Goal: Information Seeking & Learning: Learn about a topic

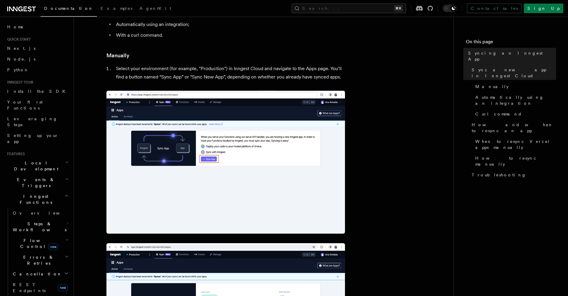
scroll to position [284, 0]
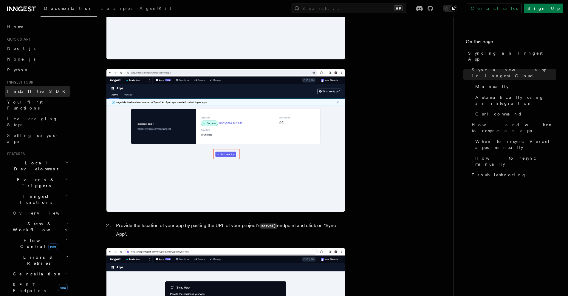
click at [34, 92] on span "Install the SDK" at bounding box center [38, 91] width 62 height 5
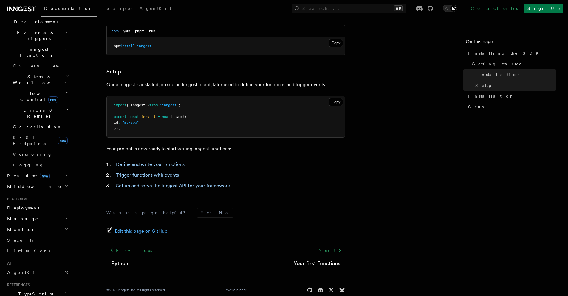
scroll to position [200, 0]
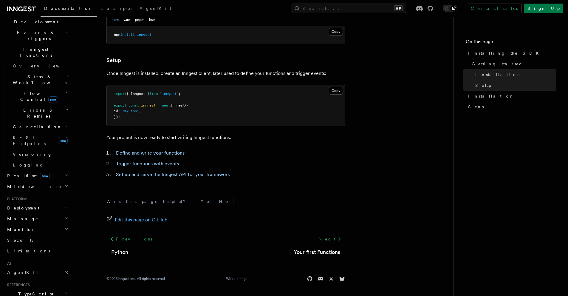
click at [23, 90] on span "Flow Control new" at bounding box center [37, 96] width 55 height 12
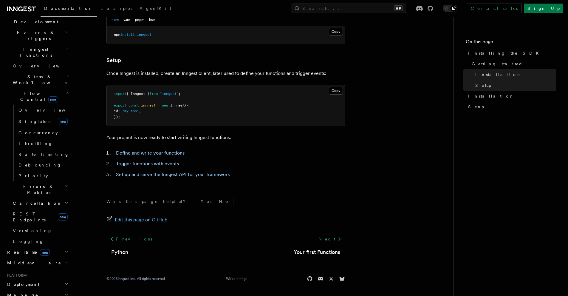
click at [24, 74] on span "Steps & Workflows" at bounding box center [38, 80] width 56 height 12
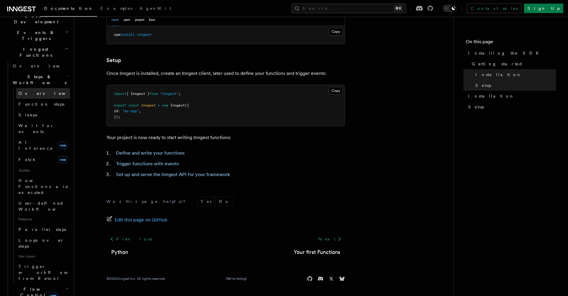
click at [24, 91] on span "Overview" at bounding box center [48, 93] width 61 height 5
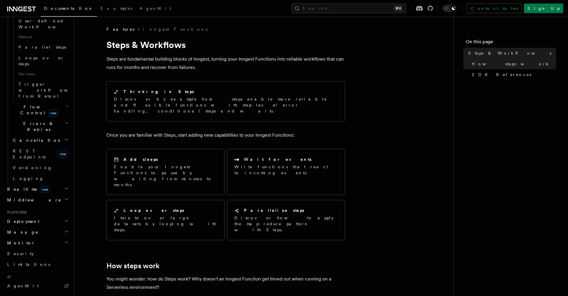
scroll to position [352, 0]
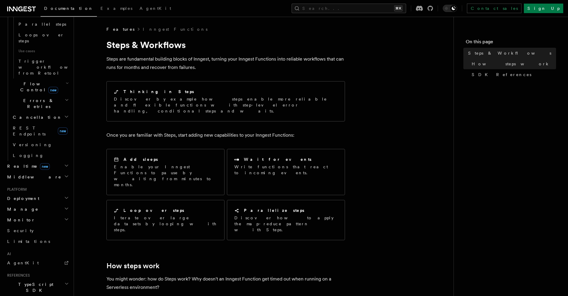
click at [40, 279] on h2 "TypeScript SDK" at bounding box center [37, 287] width 65 height 17
click at [36, 296] on link "Introduction" at bounding box center [40, 301] width 60 height 11
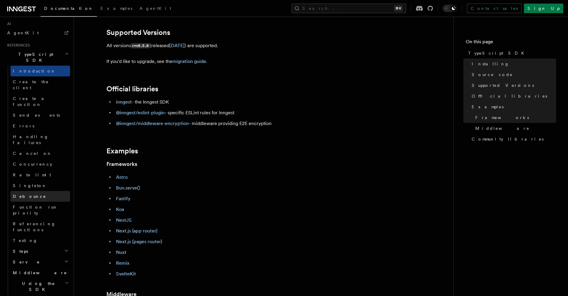
scroll to position [183, 0]
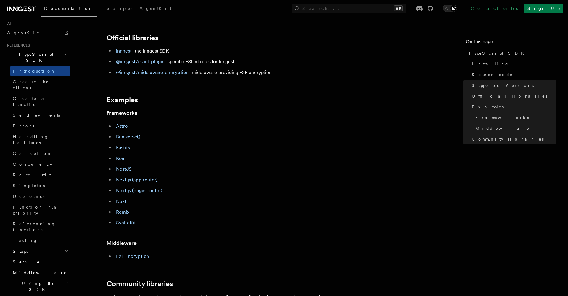
click at [122, 187] on li "Next.js (pages router)" at bounding box center [229, 190] width 231 height 8
click at [122, 189] on link "Next.js (pages router)" at bounding box center [139, 191] width 46 height 6
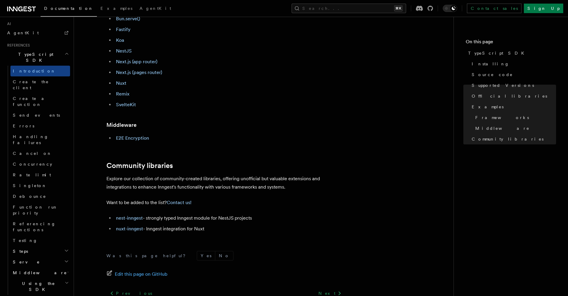
scroll to position [312, 0]
